Goal: Task Accomplishment & Management: Manage account settings

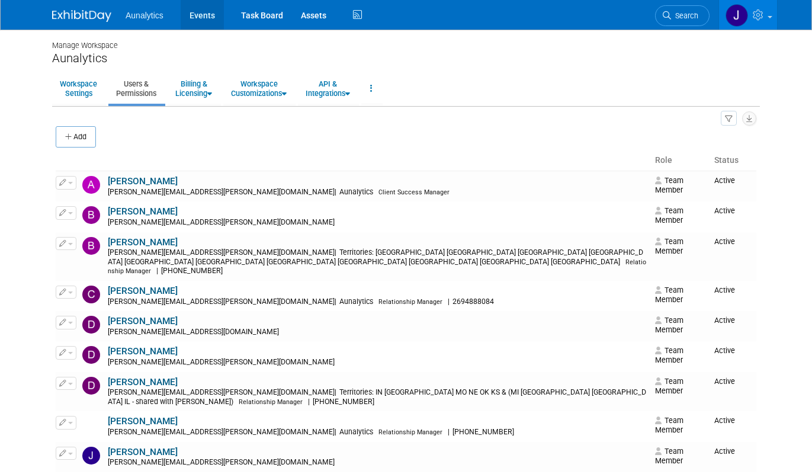
click at [195, 21] on link "Events" at bounding box center [202, 15] width 43 height 30
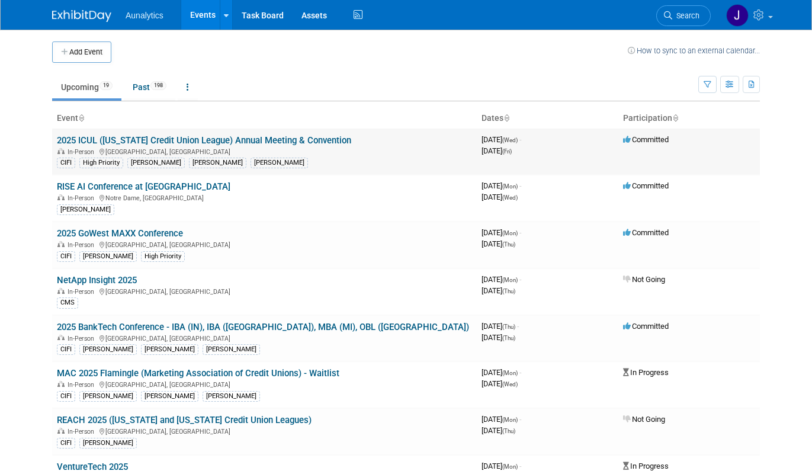
click at [152, 144] on link "2025 ICUL ([US_STATE] Credit Union League) Annual Meeting & Convention" at bounding box center [204, 140] width 295 height 11
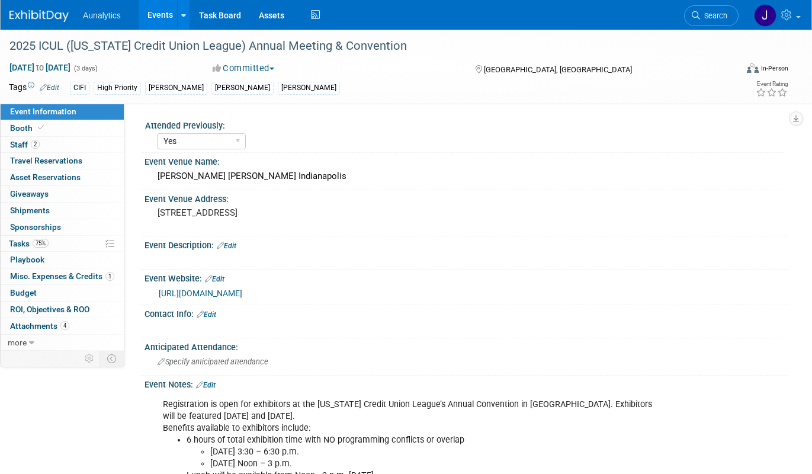
select select "Yes"
click at [79, 161] on span "Travel Reservations 0" at bounding box center [46, 160] width 72 height 9
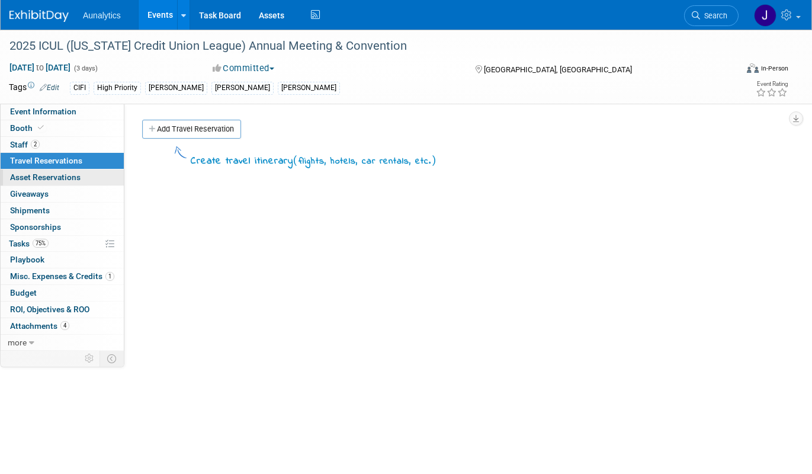
click at [76, 177] on span "Asset Reservations 0" at bounding box center [45, 176] width 71 height 9
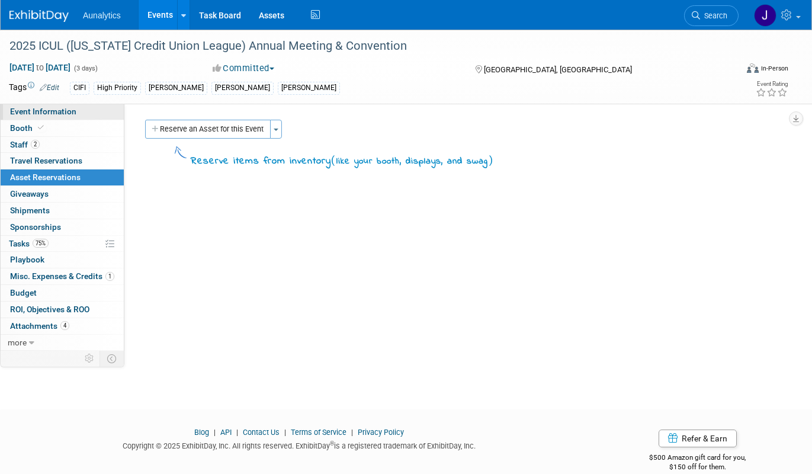
click at [65, 111] on span "Event Information" at bounding box center [43, 111] width 66 height 9
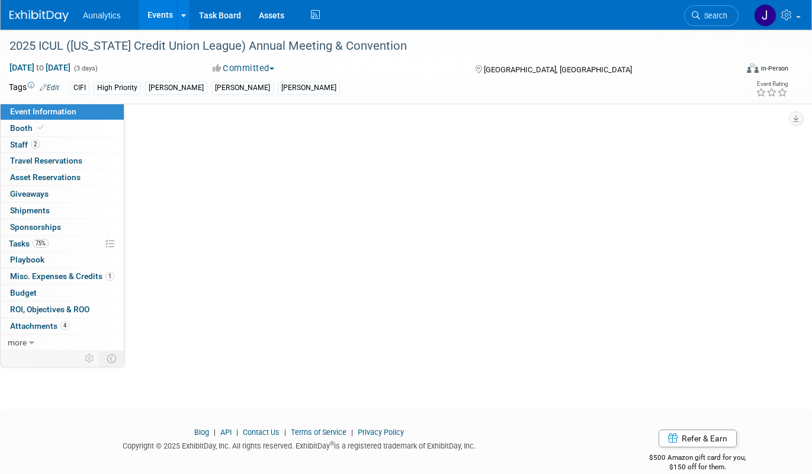
select select "Yes"
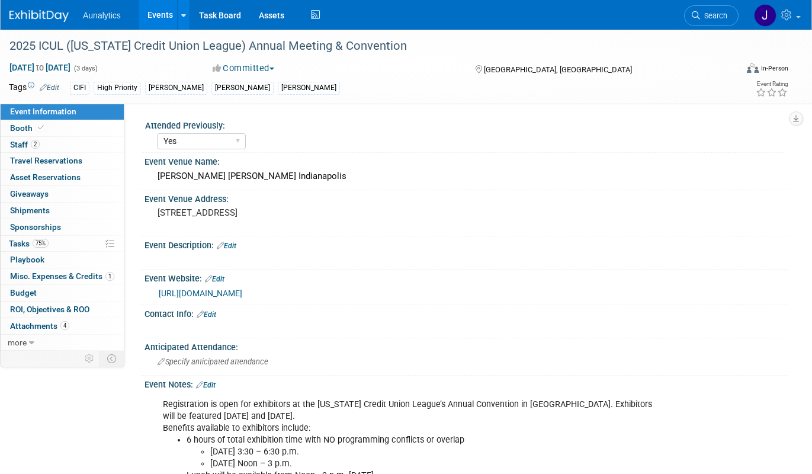
click at [50, 89] on link "Edit" at bounding box center [50, 88] width 20 height 8
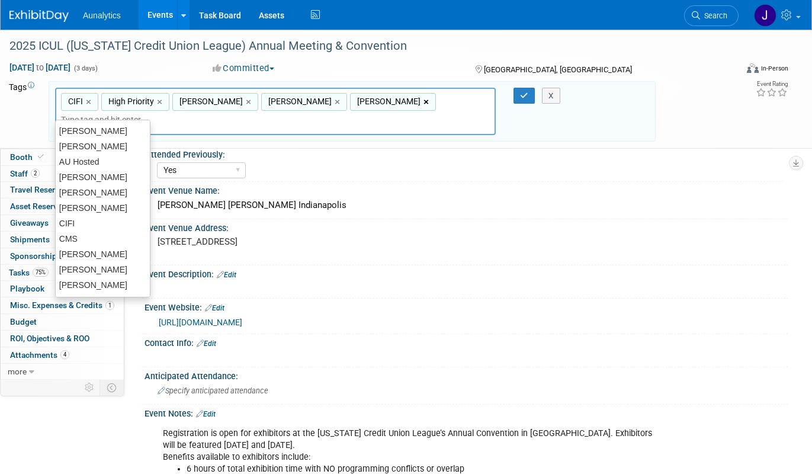
click at [424, 101] on link "×" at bounding box center [428, 102] width 8 height 14
type input "CIFI, High Priority, [PERSON_NAME], [PERSON_NAME]"
click at [530, 98] on div "X" at bounding box center [555, 96] width 51 height 17
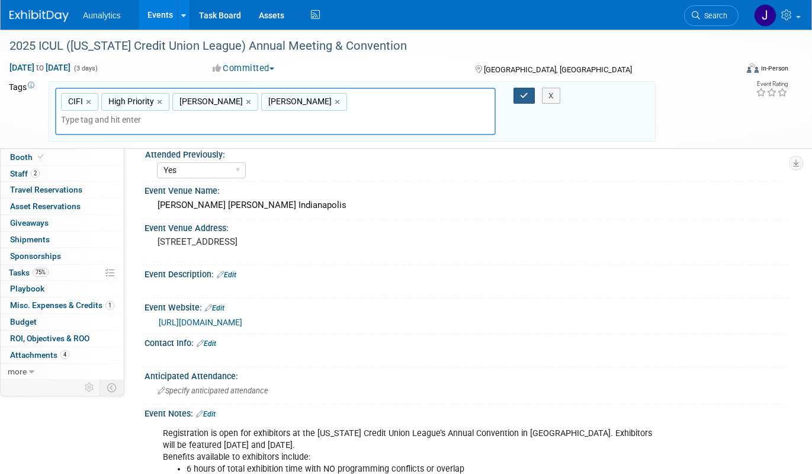
click at [530, 95] on button "button" at bounding box center [524, 96] width 21 height 17
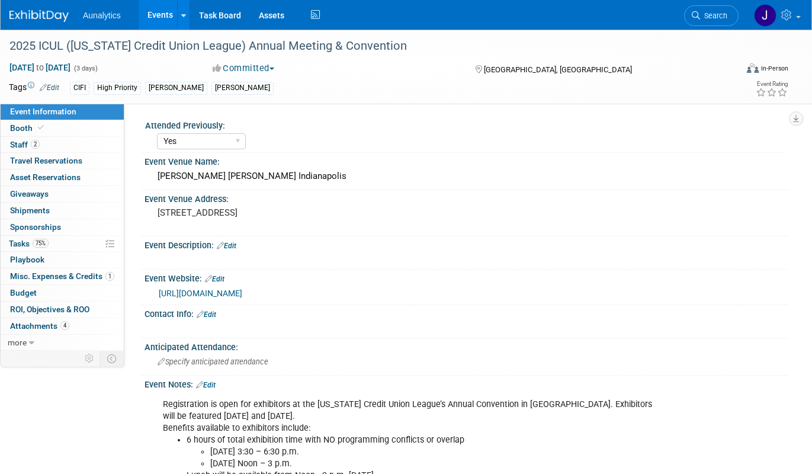
click at [50, 84] on link "Edit" at bounding box center [50, 88] width 20 height 8
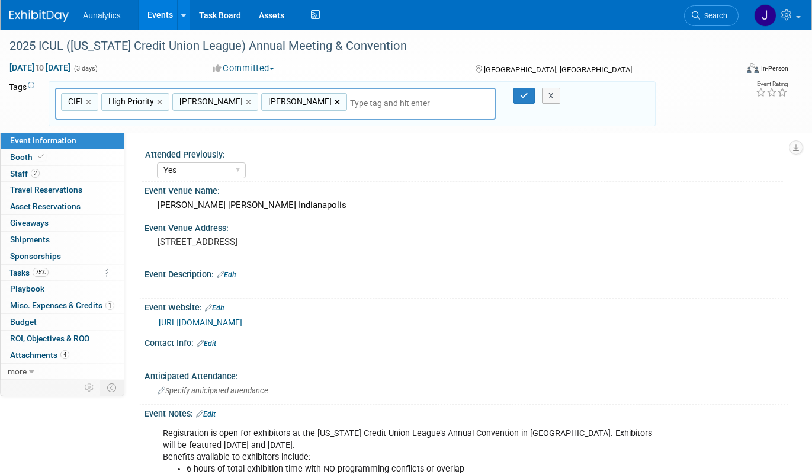
click at [335, 104] on link "×" at bounding box center [339, 102] width 8 height 14
type input "CIFI, High Priority, [PERSON_NAME]"
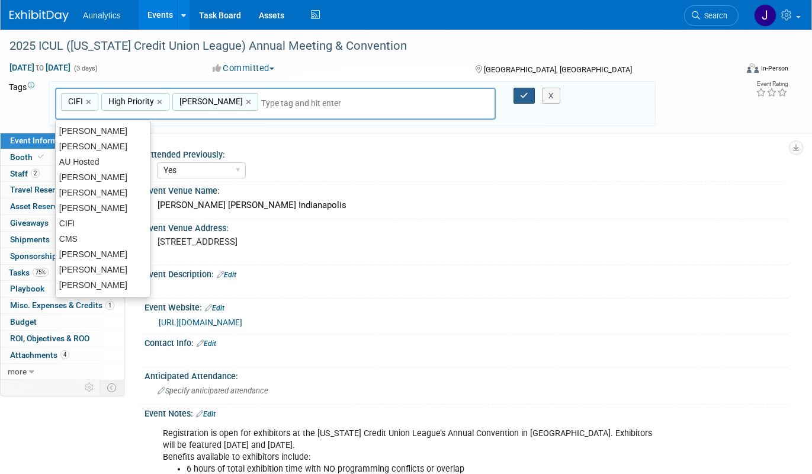
click at [526, 94] on icon "button" at bounding box center [524, 96] width 8 height 8
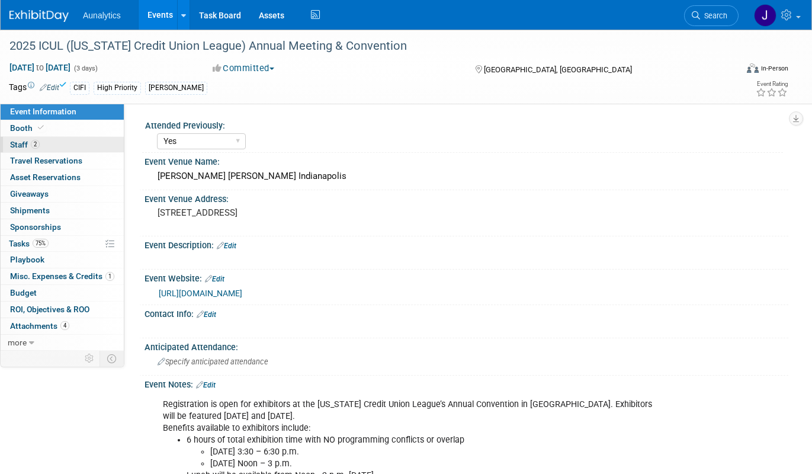
click at [37, 150] on link "2 Staff 2" at bounding box center [62, 145] width 123 height 16
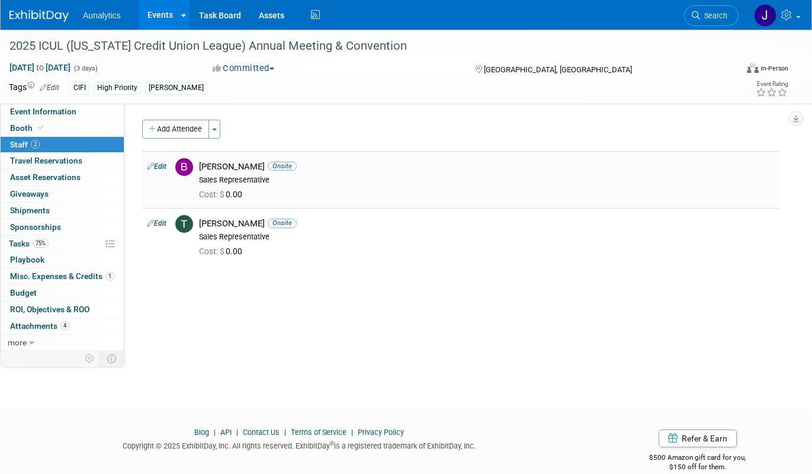
click at [164, 163] on link "Edit" at bounding box center [157, 166] width 20 height 8
select select "a47df600-7d5d-40d3-a84c-858bb9cac5d5"
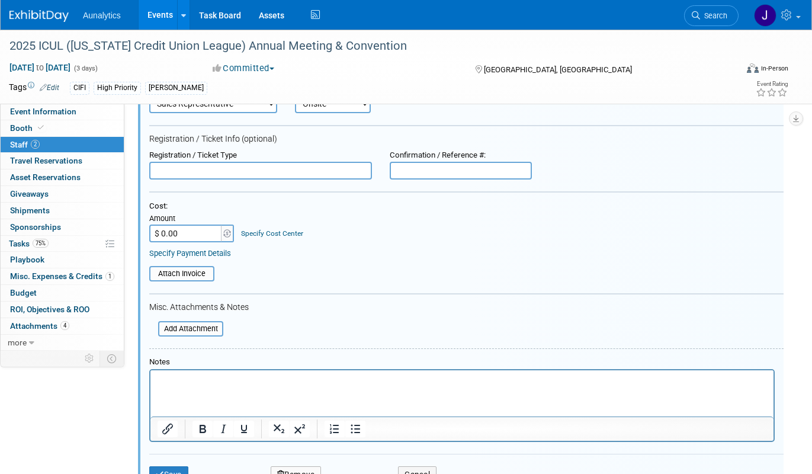
scroll to position [338, 0]
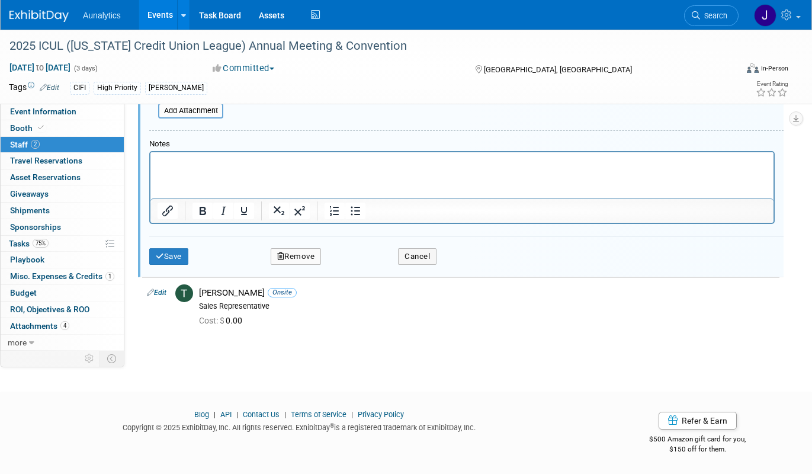
click at [318, 257] on button "Remove" at bounding box center [296, 256] width 51 height 17
click at [369, 265] on link "Yes" at bounding box center [361, 266] width 34 height 19
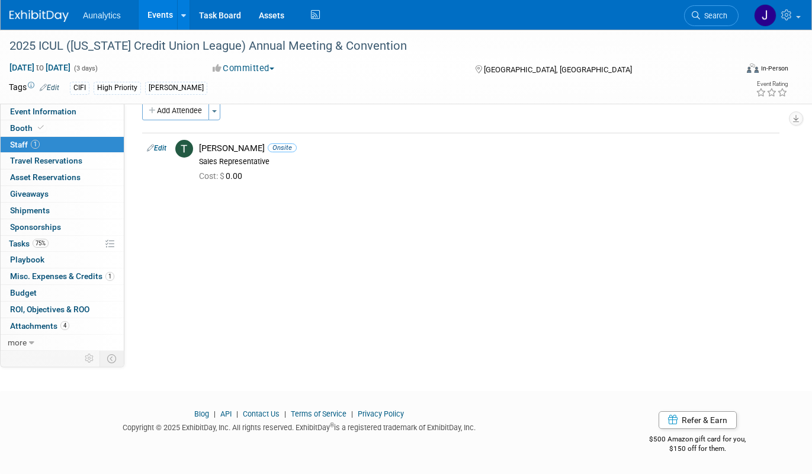
scroll to position [0, 0]
